Goal: Task Accomplishment & Management: Use online tool/utility

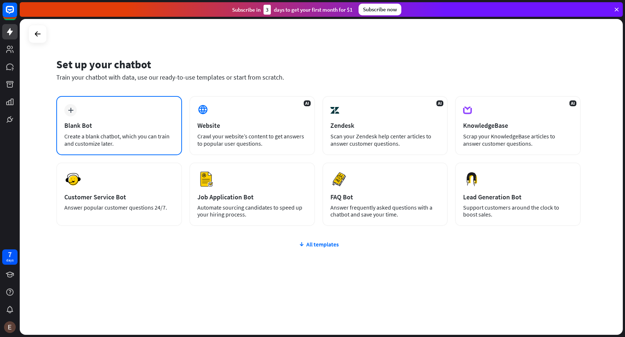
click at [150, 128] on div "Blank Bot" at bounding box center [119, 125] width 110 height 8
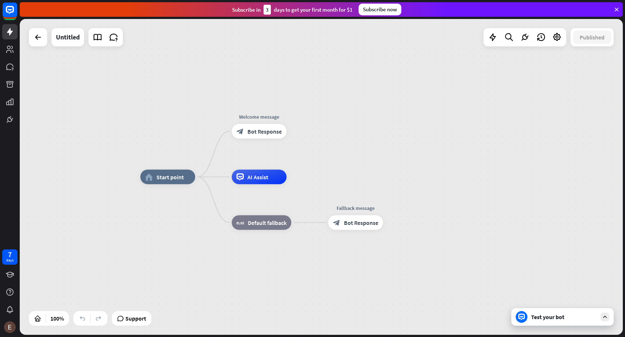
drag, startPoint x: 255, startPoint y: 130, endPoint x: 326, endPoint y: 136, distance: 71.2
click at [326, 136] on div "home_2 Start point Edit name more_horiz Welcome message block_bot_response Bot …" at bounding box center [321, 177] width 603 height 316
drag, startPoint x: 264, startPoint y: 130, endPoint x: 276, endPoint y: 129, distance: 12.1
click at [276, 129] on span "Bot Response" at bounding box center [264, 131] width 34 height 7
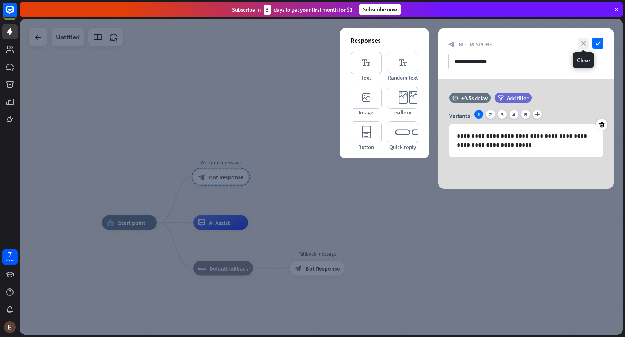
click at [583, 43] on icon "close" at bounding box center [583, 43] width 11 height 11
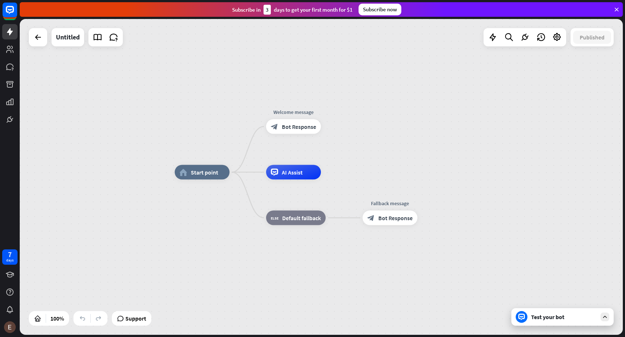
drag, startPoint x: 267, startPoint y: 152, endPoint x: 340, endPoint y: 102, distance: 88.3
click at [341, 101] on div "home_2 Start point Welcome message block_bot_response Bot Response AI Assist bl…" at bounding box center [321, 177] width 603 height 316
click at [275, 173] on icon at bounding box center [275, 171] width 7 height 7
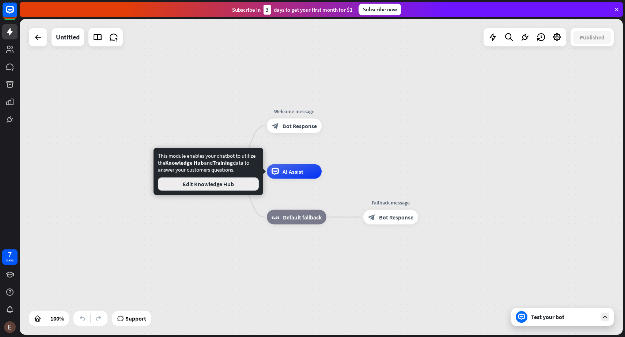
click at [241, 186] on button "Edit Knowledge Hub" at bounding box center [208, 184] width 101 height 13
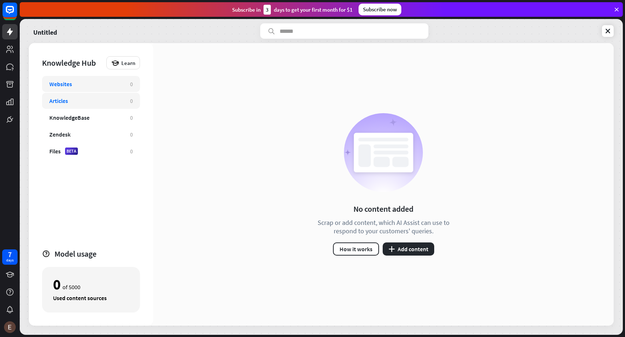
click at [109, 99] on div "Articles" at bounding box center [85, 100] width 73 height 7
click at [101, 151] on div "Files BETA" at bounding box center [85, 151] width 73 height 7
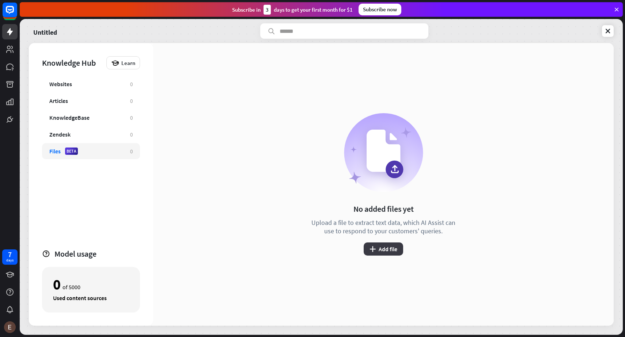
click at [387, 251] on button "plus Add file" at bounding box center [383, 249] width 39 height 13
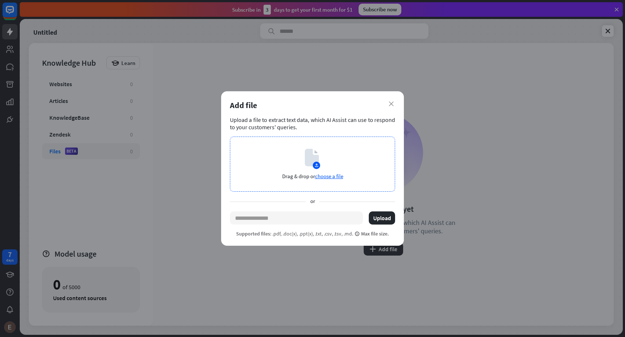
click at [337, 159] on div "Drag & drop or choose a file" at bounding box center [312, 164] width 165 height 55
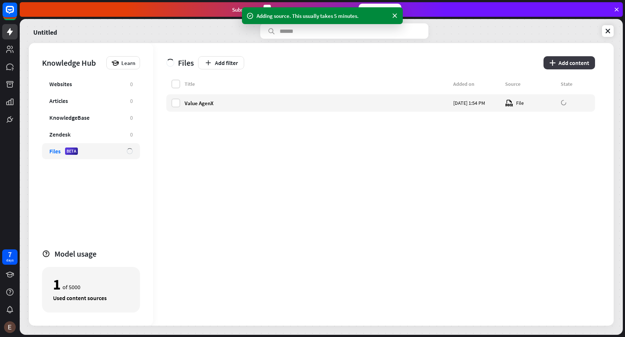
click at [571, 61] on button "plus Add content" at bounding box center [570, 62] width 52 height 13
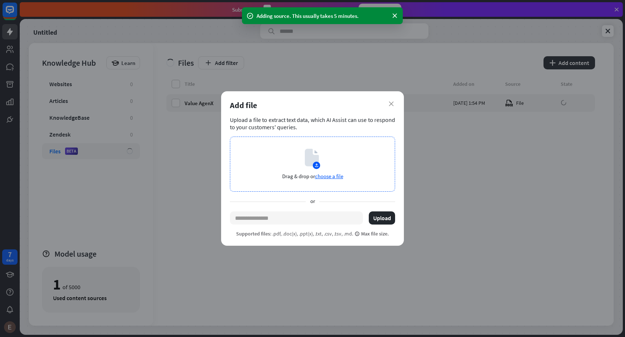
click at [331, 177] on span "choose a file" at bounding box center [329, 176] width 28 height 7
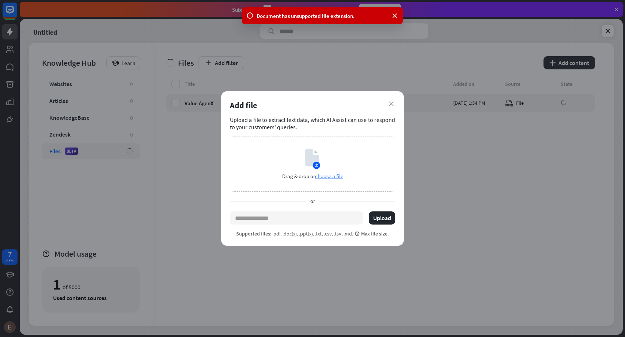
click at [388, 104] on div "Add file" at bounding box center [312, 105] width 165 height 10
click at [392, 105] on icon "close" at bounding box center [391, 104] width 5 height 5
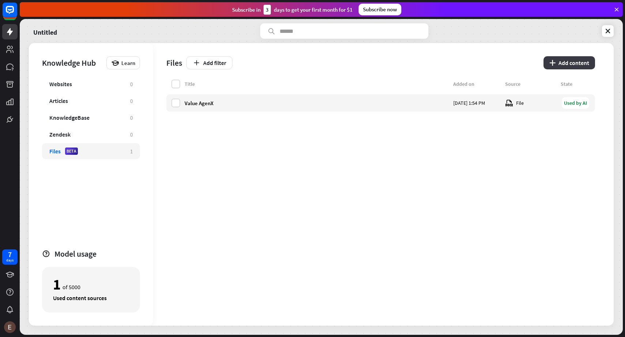
click at [567, 64] on button "plus Add content" at bounding box center [570, 62] width 52 height 13
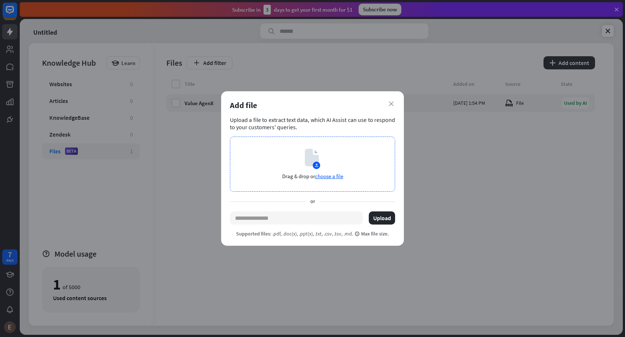
click at [358, 159] on div "Drag & drop or choose a file" at bounding box center [312, 164] width 165 height 55
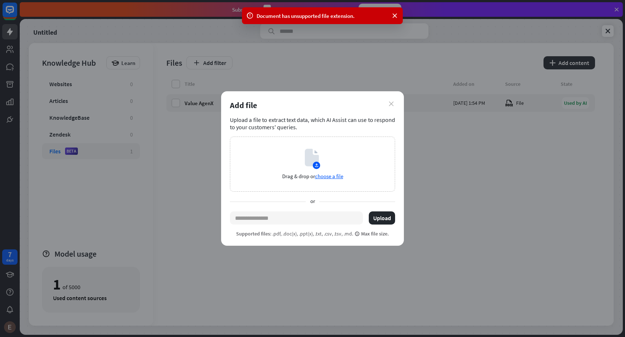
click at [391, 103] on icon "close" at bounding box center [391, 104] width 5 height 5
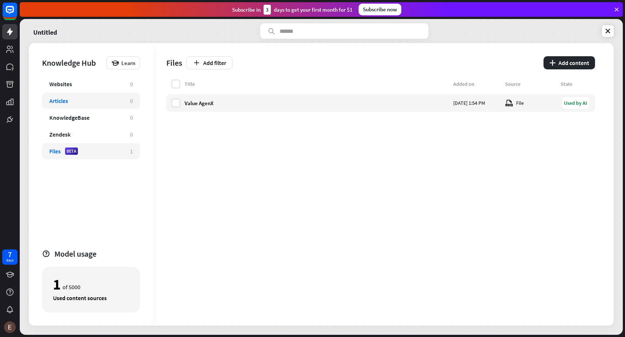
click at [110, 107] on div "Articles 0" at bounding box center [91, 101] width 98 height 16
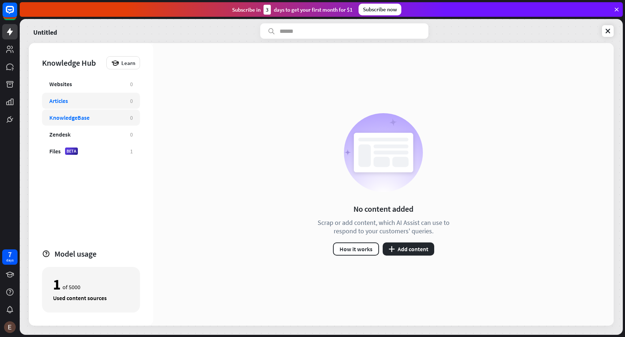
click at [92, 114] on div "KnowledgeBase" at bounding box center [85, 117] width 73 height 7
click at [111, 131] on div "Zendesk" at bounding box center [85, 134] width 73 height 7
click at [107, 118] on div "KnowledgeBase" at bounding box center [85, 117] width 73 height 7
click at [416, 251] on button "plus Add content" at bounding box center [409, 249] width 52 height 13
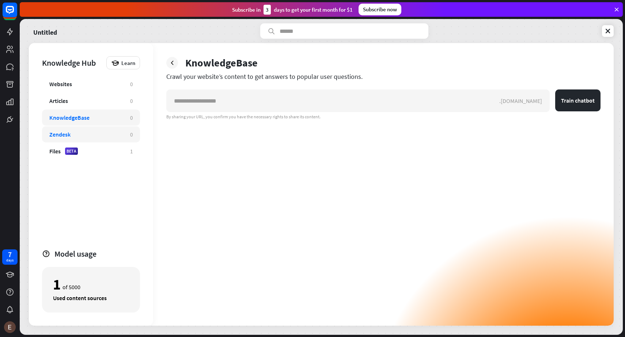
click at [100, 130] on div "Zendesk 0" at bounding box center [91, 134] width 98 height 16
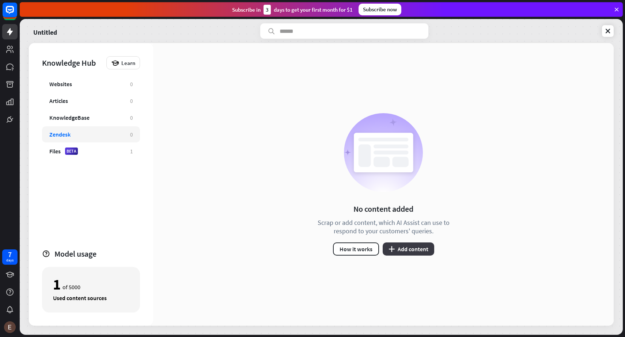
click at [405, 247] on button "plus Add content" at bounding box center [409, 249] width 52 height 13
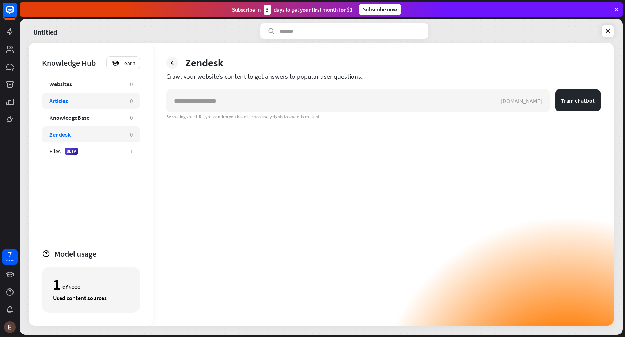
click at [86, 105] on div "Articles 0" at bounding box center [91, 101] width 98 height 16
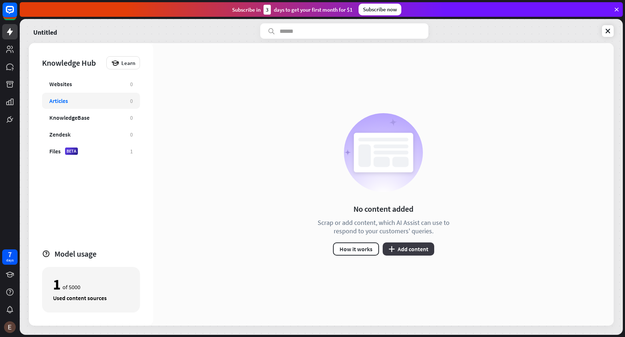
click at [422, 245] on button "plus Add content" at bounding box center [409, 249] width 52 height 13
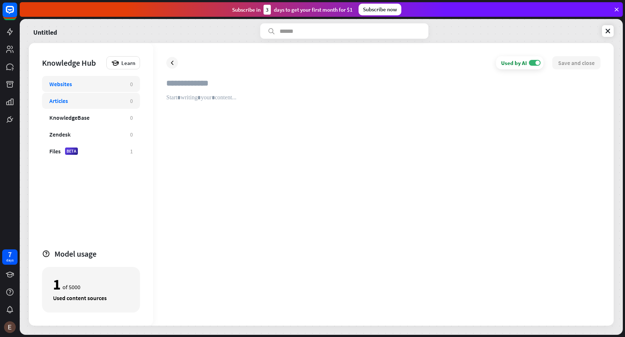
click at [82, 87] on div "Websites" at bounding box center [85, 83] width 73 height 7
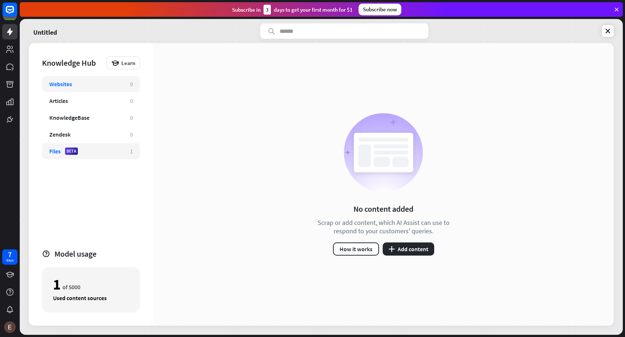
click at [104, 155] on div "Files BETA 1" at bounding box center [91, 151] width 98 height 16
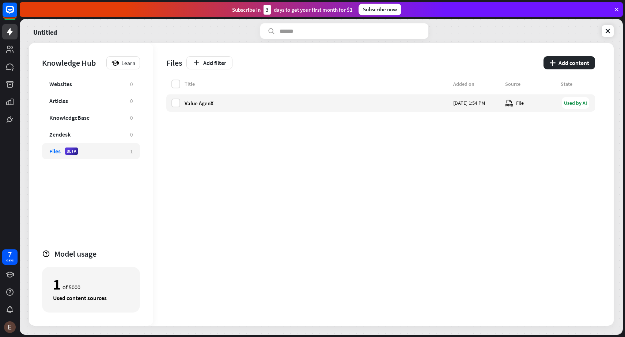
click at [199, 90] on div "Title Added on Source State" at bounding box center [380, 86] width 429 height 12
click at [181, 80] on div "Title Added on Source State" at bounding box center [380, 86] width 429 height 12
click at [177, 83] on label at bounding box center [175, 84] width 9 height 9
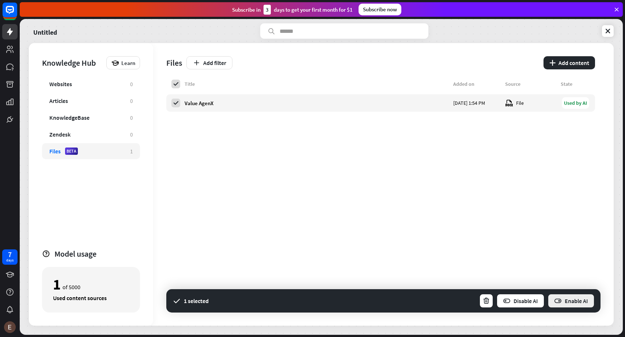
click at [583, 299] on button "Enable AI" at bounding box center [571, 301] width 47 height 15
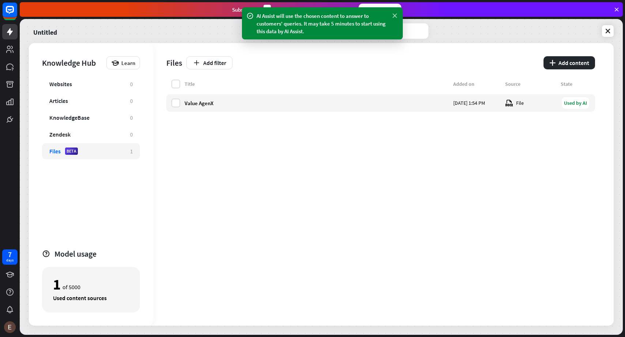
click at [394, 16] on icon at bounding box center [394, 16] width 7 height 8
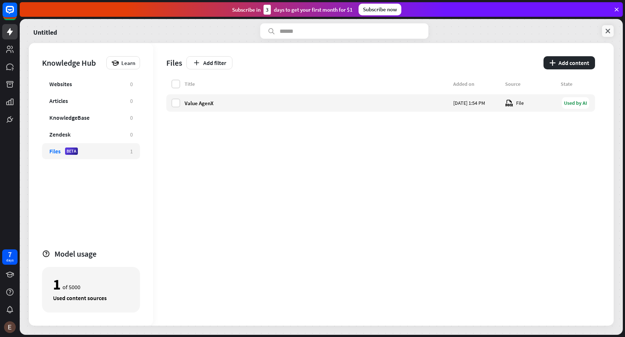
click at [611, 31] on icon at bounding box center [607, 30] width 7 height 7
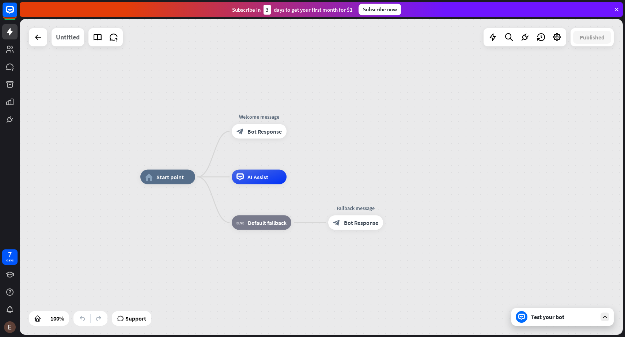
click at [74, 37] on div "Untitled" at bounding box center [68, 37] width 24 height 18
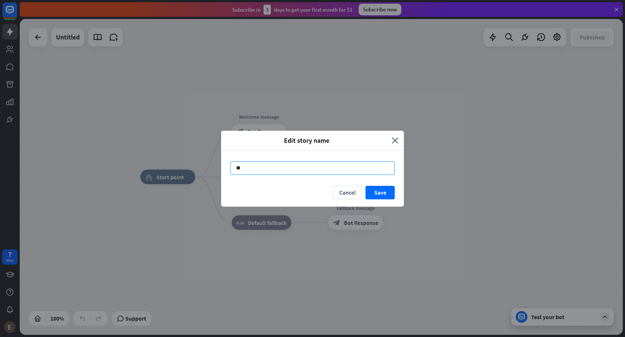
type input "*"
type input "**********"
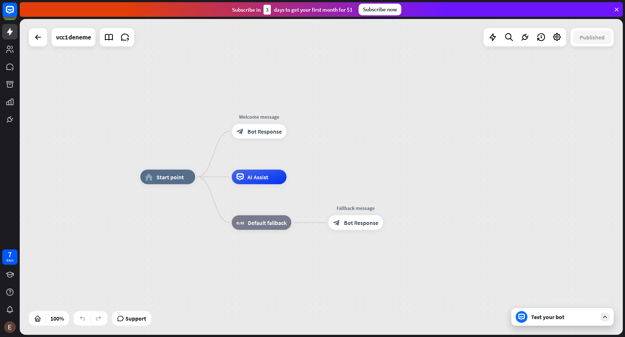
click at [567, 321] on div "Test your bot" at bounding box center [564, 317] width 66 height 7
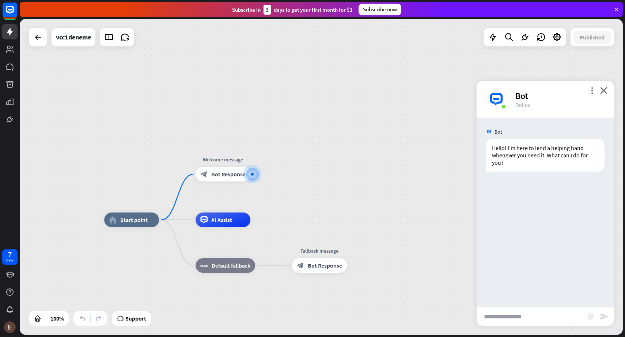
click at [526, 314] on input "text" at bounding box center [532, 317] width 111 height 18
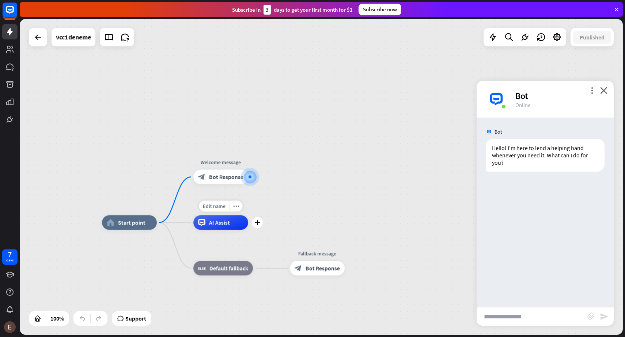
drag, startPoint x: 219, startPoint y: 224, endPoint x: 278, endPoint y: 201, distance: 63.0
click at [275, 206] on div "home_2 Start point Welcome message block_bot_response Bot Response Edit name mo…" at bounding box center [321, 177] width 603 height 316
click at [506, 320] on input "text" at bounding box center [532, 317] width 111 height 18
paste input "**********"
type input "**********"
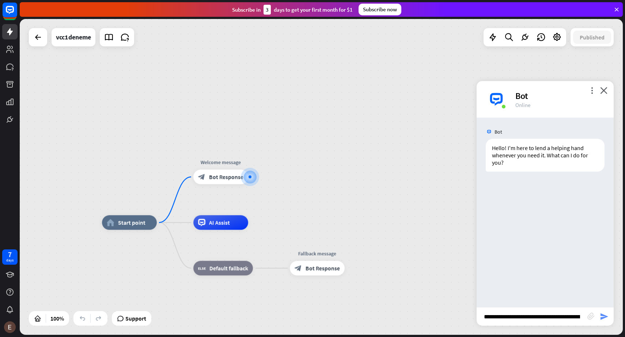
click at [602, 317] on icon "send" at bounding box center [604, 317] width 9 height 9
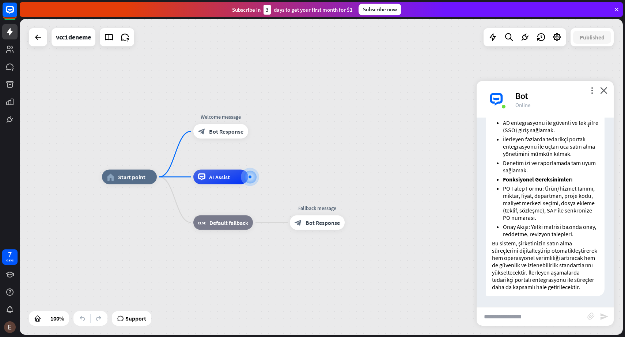
scroll to position [782, 0]
click at [524, 313] on input "text" at bounding box center [532, 317] width 111 height 18
type input "**********"
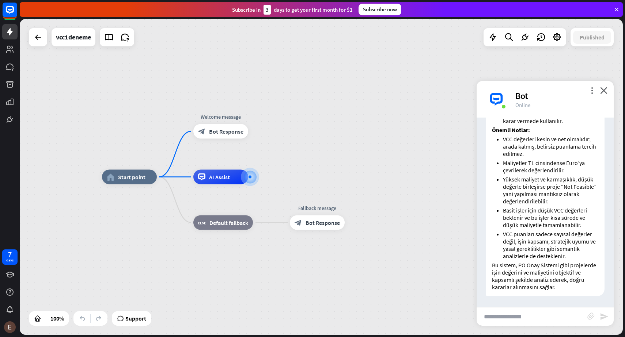
scroll to position [1245, 0]
click at [515, 317] on input "text" at bounding box center [532, 317] width 111 height 18
paste input "**********"
type input "**********"
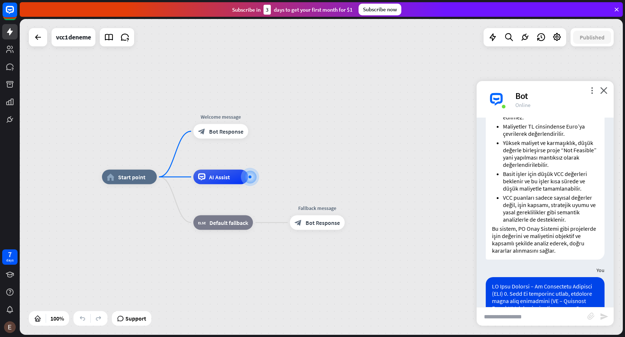
scroll to position [2150, 0]
